Goal: Transaction & Acquisition: Purchase product/service

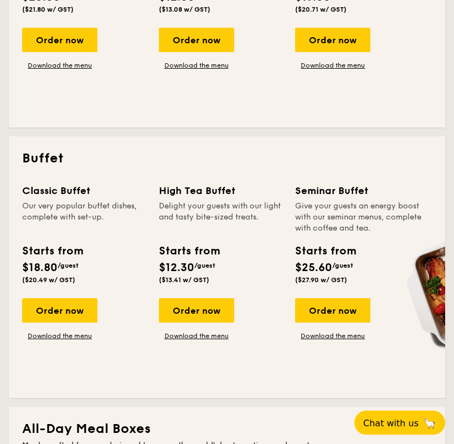
scroll to position [402, 0]
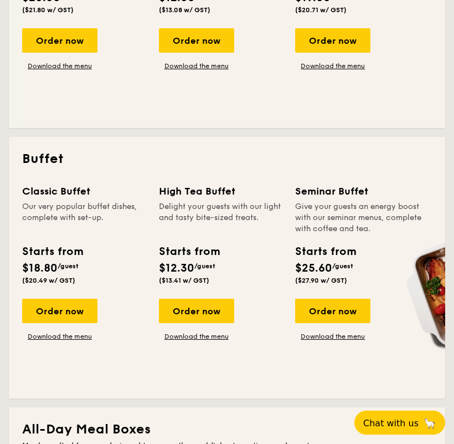
click at [78, 316] on div "Order now" at bounding box center [59, 311] width 75 height 24
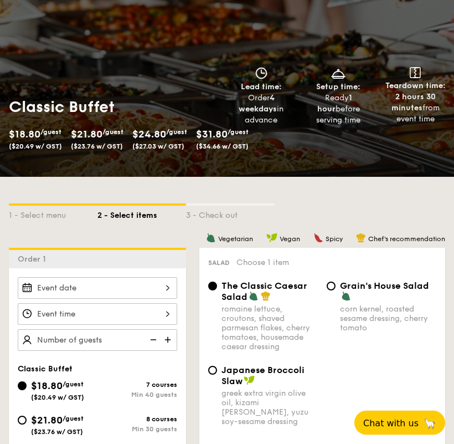
scroll to position [65, 0]
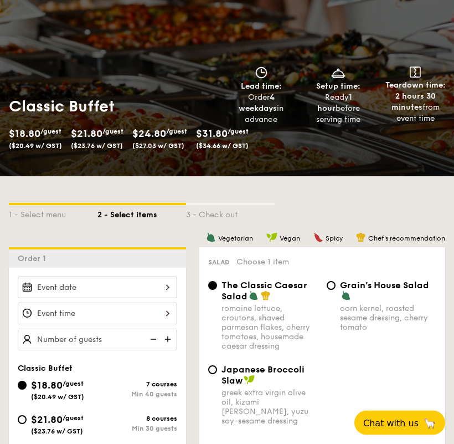
radio input "true"
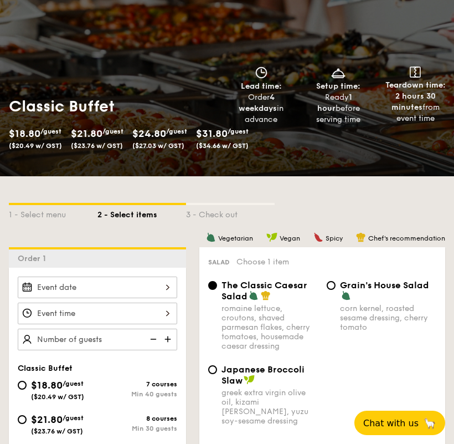
radio input "true"
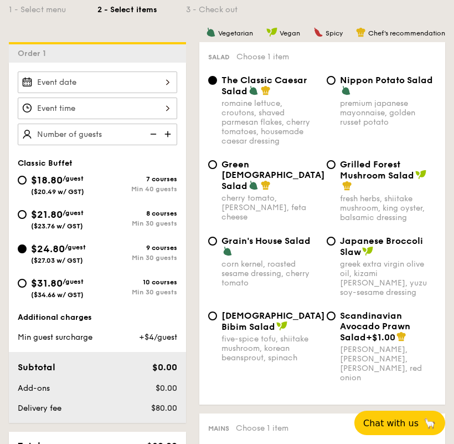
scroll to position [272, 0]
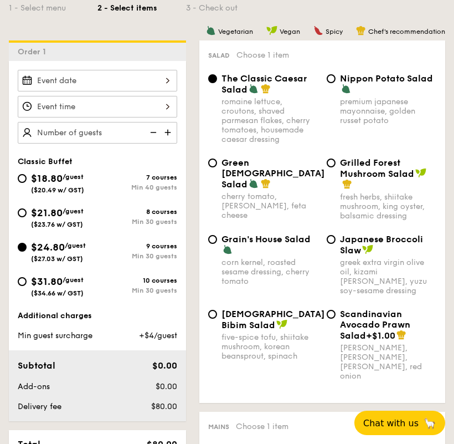
click at [19, 218] on div "$21.80 /guest ($23.76 w/ GST)" at bounding box center [58, 216] width 80 height 23
click at [19, 217] on input "$21.80 /guest ($23.76 w/ GST) 8 courses Min 30 guests" at bounding box center [22, 212] width 9 height 9
radio input "true"
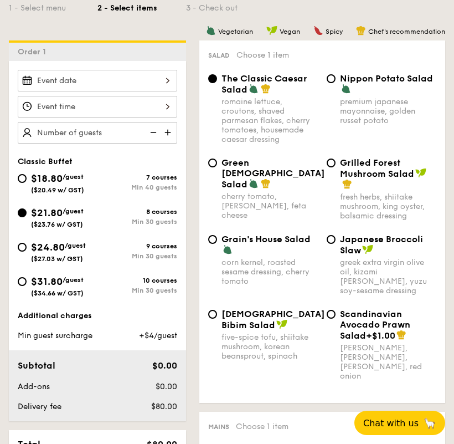
radio input "true"
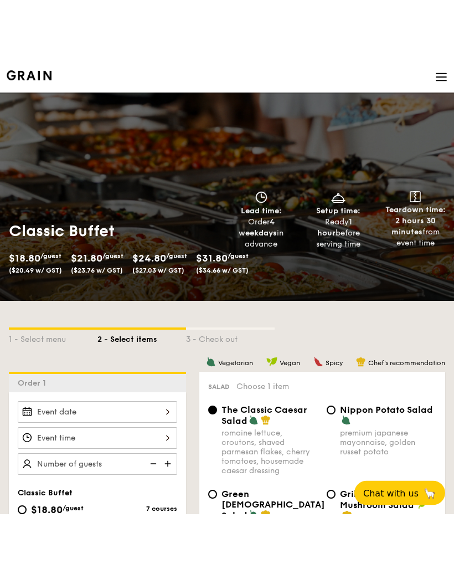
scroll to position [0, 0]
